Goal: Check status: Check status

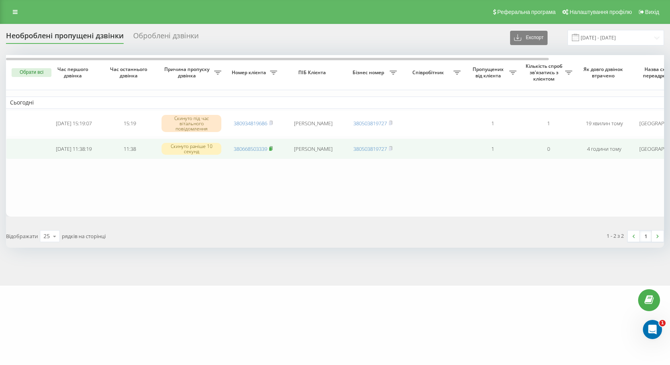
click at [273, 150] on icon at bounding box center [271, 148] width 4 height 5
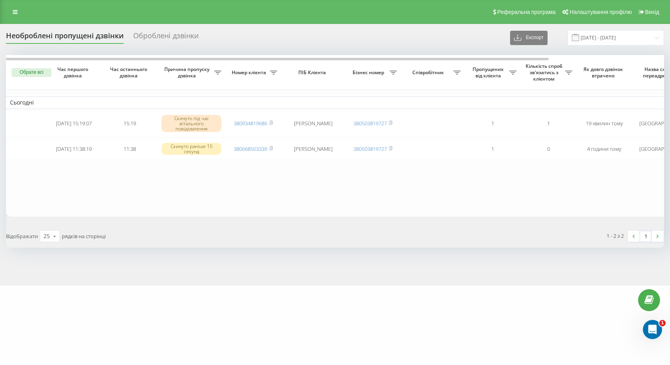
click at [473, 234] on div "1 - 2 з 2 1" at bounding box center [502, 235] width 335 height 23
drag, startPoint x: 415, startPoint y: 211, endPoint x: 403, endPoint y: 220, distance: 14.8
click at [410, 217] on table "Сьогодні 2025-08-19 15:19:07 15:19 Скинуто під час вітального повідомлення 3809…" at bounding box center [404, 135] width 797 height 161
click at [393, 107] on td "Сьогодні" at bounding box center [404, 102] width 797 height 12
